Goal: Task Accomplishment & Management: Use online tool/utility

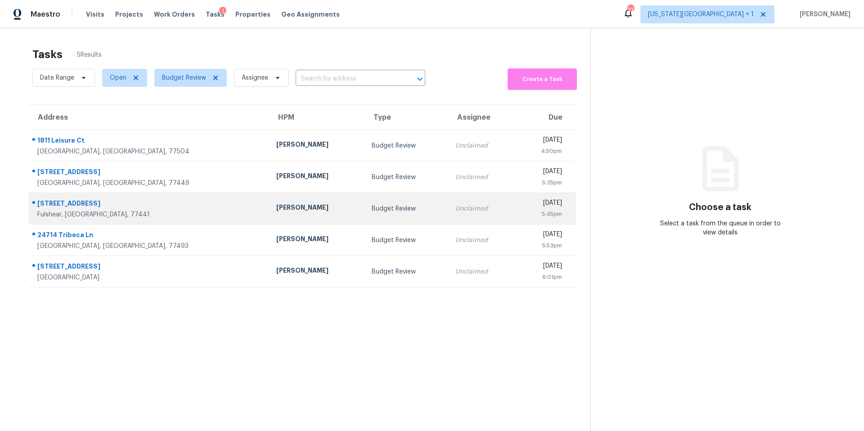
click at [269, 204] on td "Stephen Lacy" at bounding box center [316, 209] width 95 height 32
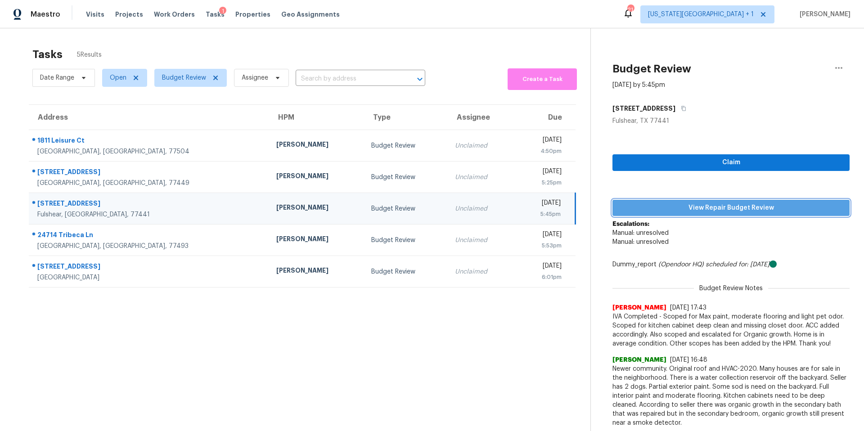
click at [680, 212] on span "View Repair Budget Review" at bounding box center [731, 208] width 223 height 11
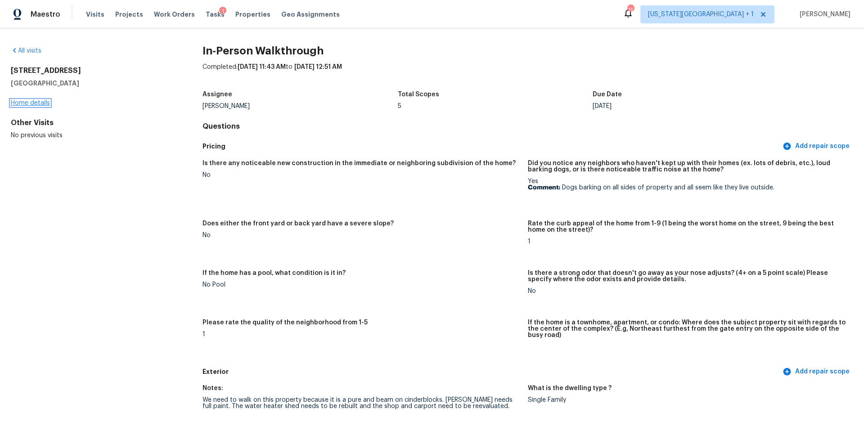
click at [34, 105] on link "Home details" at bounding box center [30, 103] width 39 height 6
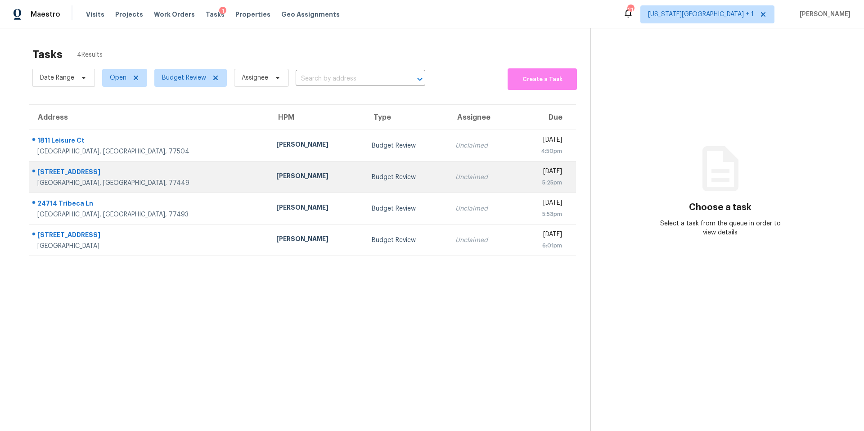
click at [276, 176] on div "[PERSON_NAME]" at bounding box center [316, 176] width 81 height 11
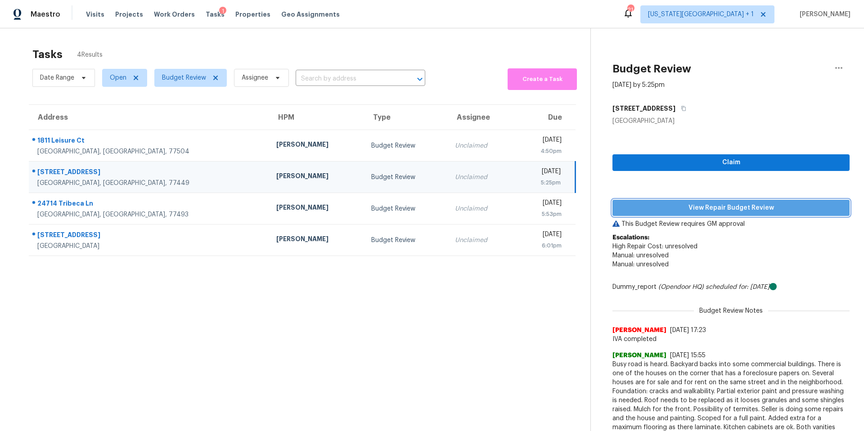
click at [666, 208] on span "View Repair Budget Review" at bounding box center [731, 208] width 223 height 11
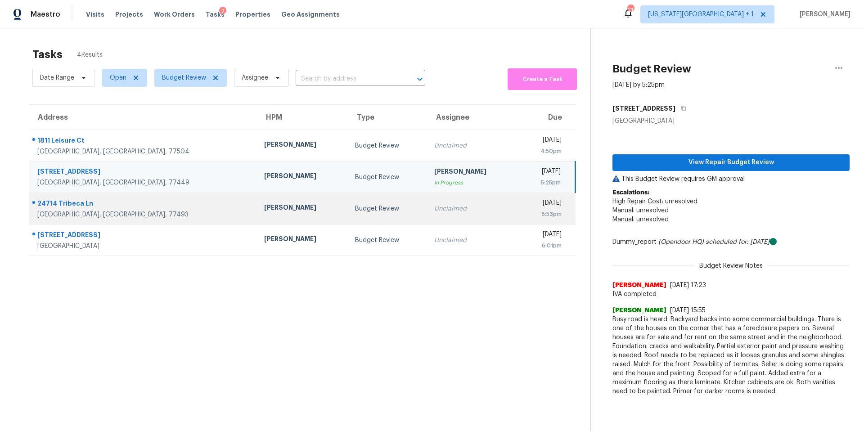
click at [264, 207] on div "Maria Zakharnitskaia" at bounding box center [302, 208] width 76 height 11
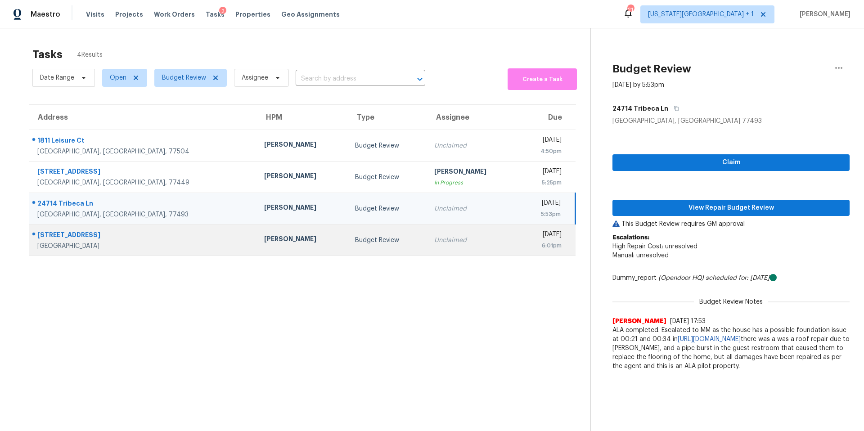
click at [264, 235] on div "Joseph Wolfe" at bounding box center [302, 239] width 76 height 11
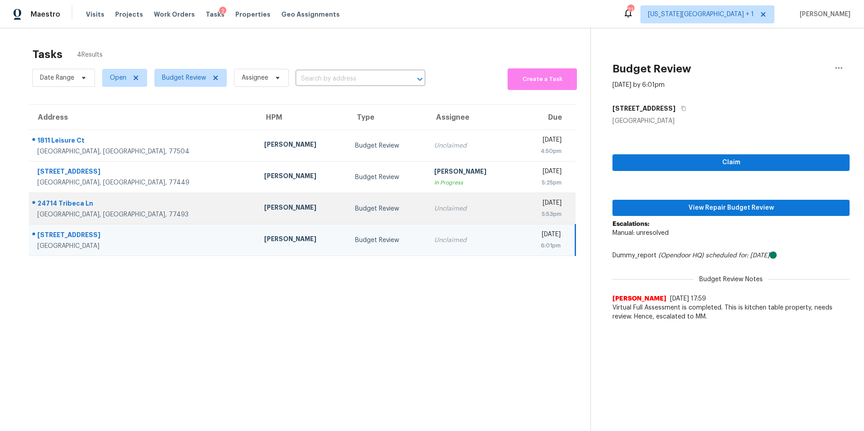
click at [257, 201] on td "[PERSON_NAME]" at bounding box center [302, 209] width 90 height 32
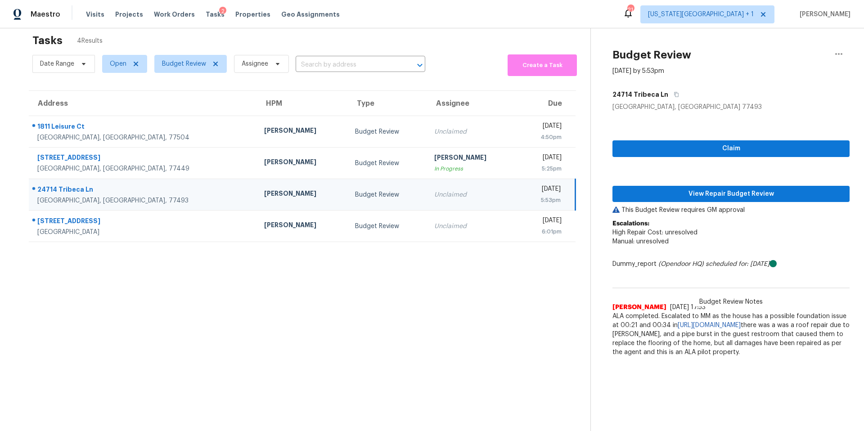
scroll to position [28, 0]
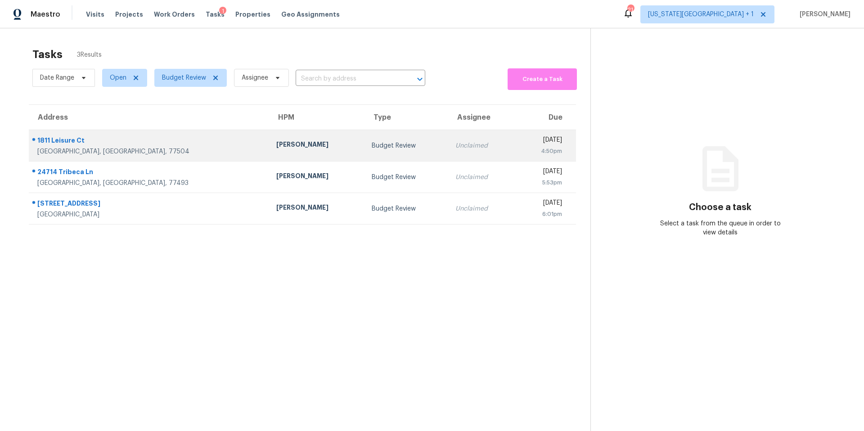
click at [269, 139] on td "Andy Taylor" at bounding box center [316, 146] width 95 height 32
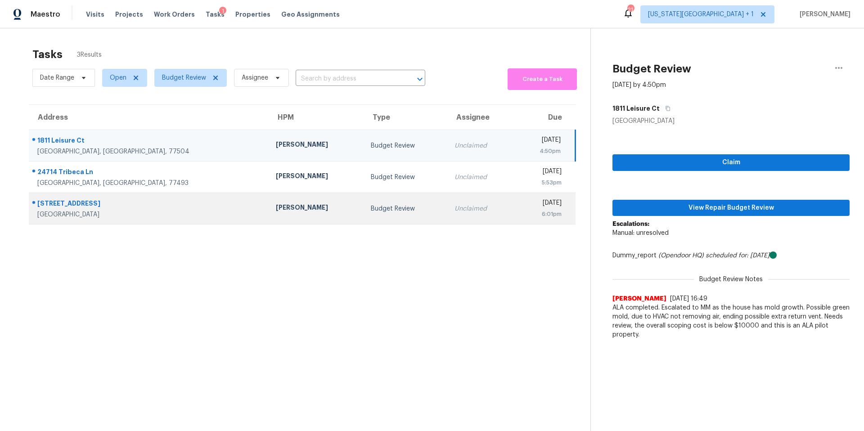
click at [269, 199] on td "Joseph Wolfe" at bounding box center [316, 209] width 95 height 32
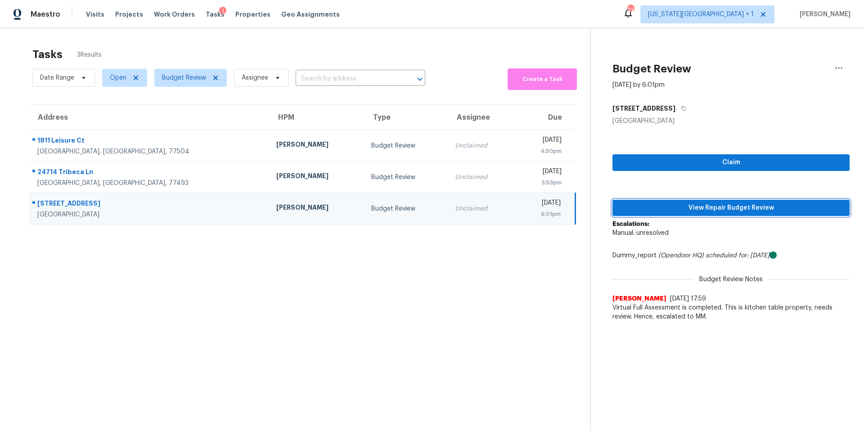
click at [668, 206] on span "View Repair Budget Review" at bounding box center [731, 208] width 223 height 11
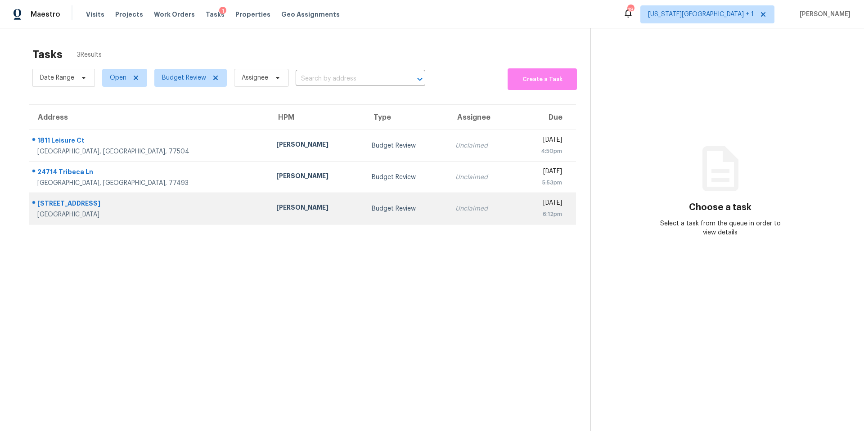
click at [269, 198] on td "[PERSON_NAME]" at bounding box center [316, 209] width 95 height 32
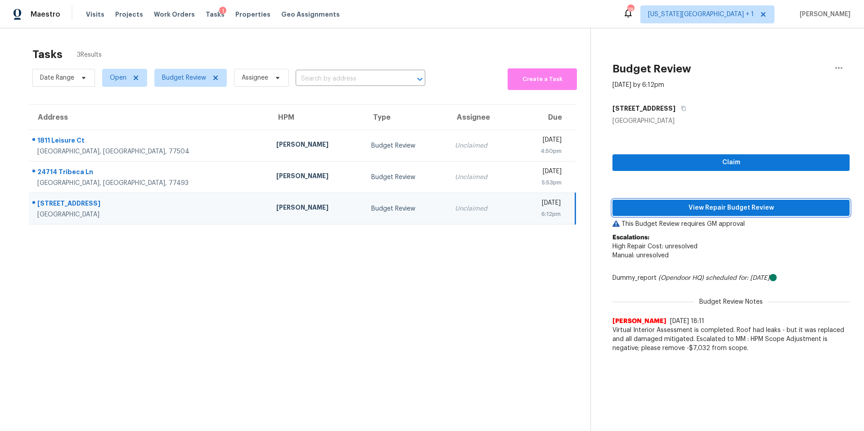
click at [663, 212] on span "View Repair Budget Review" at bounding box center [731, 208] width 223 height 11
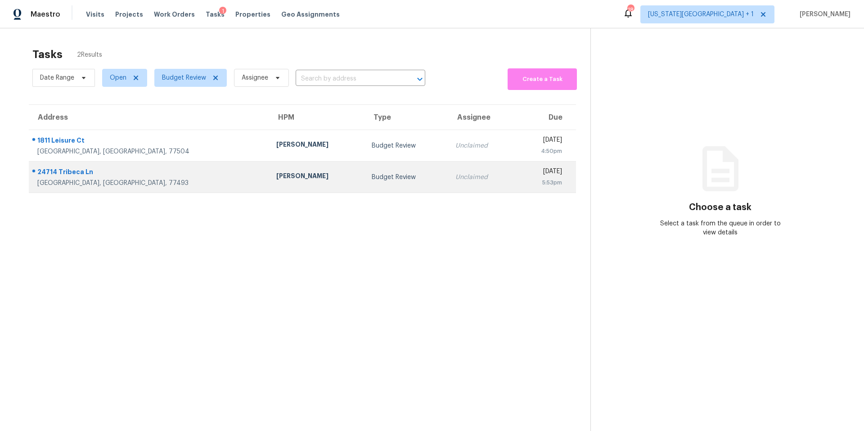
click at [276, 176] on div "[PERSON_NAME]" at bounding box center [316, 176] width 81 height 11
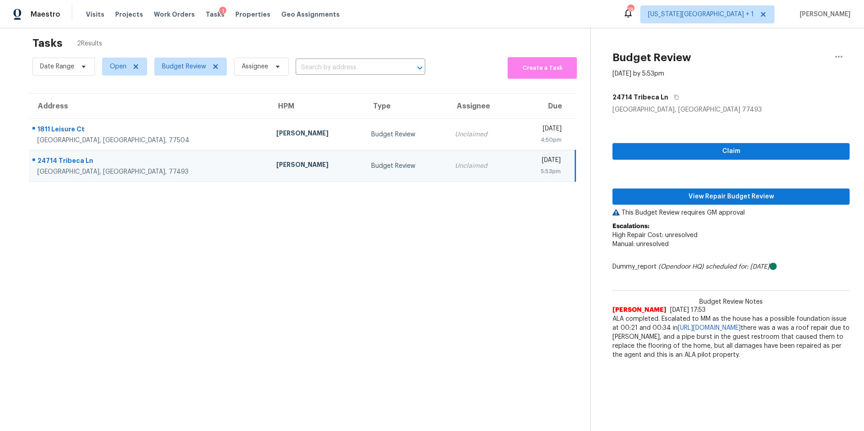
scroll to position [13, 0]
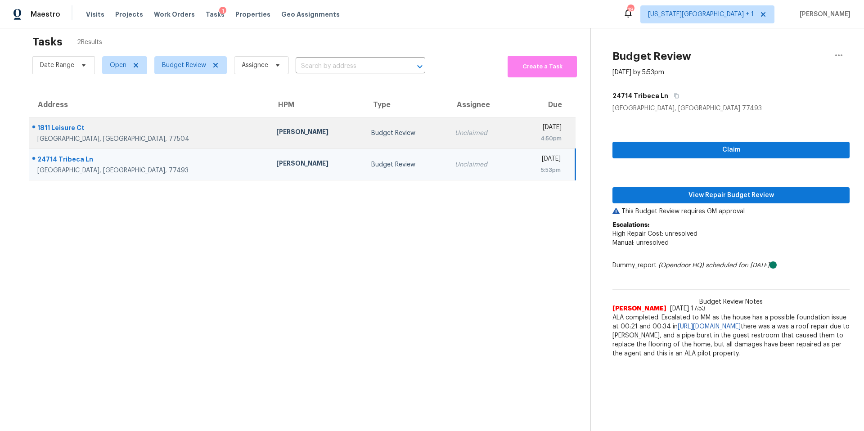
click at [99, 136] on div "[GEOGRAPHIC_DATA], [GEOGRAPHIC_DATA], 77504" at bounding box center [149, 139] width 225 height 9
